Goal: Information Seeking & Learning: Learn about a topic

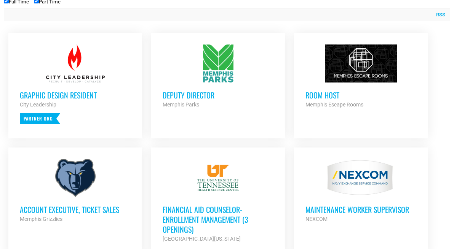
scroll to position [316, 0]
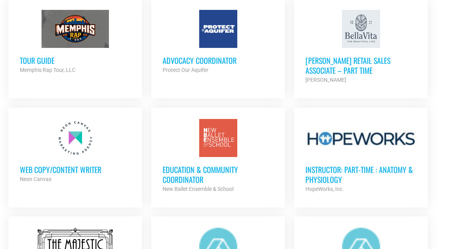
scroll to position [683, 0]
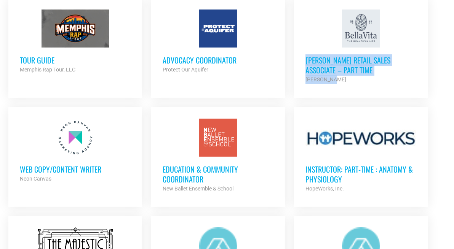
click at [142, 102] on ul "Graphic Design Resident City Leadership Partner Org Part Time Deputy Director M…" at bounding box center [227, 40] width 446 height 759
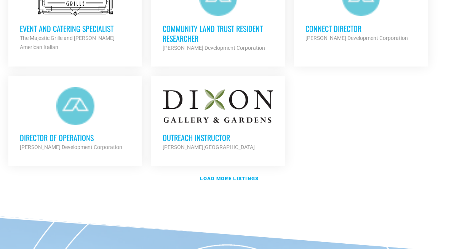
scroll to position [938, 0]
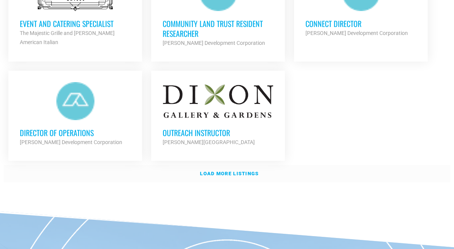
click at [203, 171] on strong "Load more listings" at bounding box center [229, 174] width 59 height 6
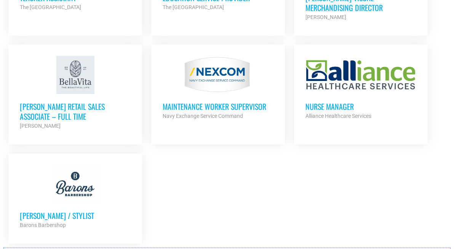
scroll to position [1628, 0]
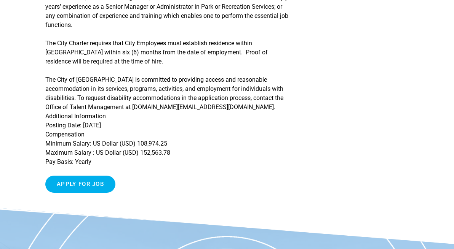
scroll to position [457, 0]
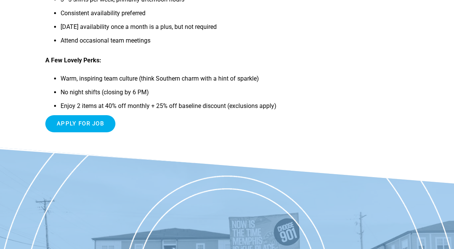
scroll to position [384, 0]
